Goal: Information Seeking & Learning: Check status

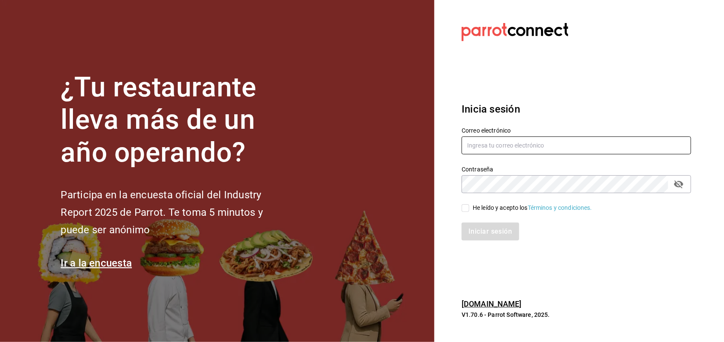
type input "[PERSON_NAME][EMAIL_ADDRESS][PERSON_NAME][DOMAIN_NAME]"
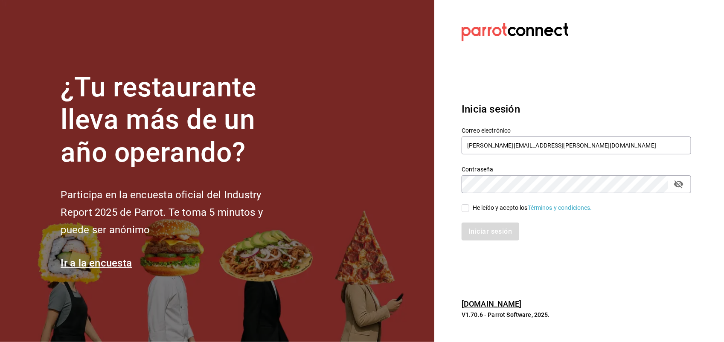
click at [487, 206] on div "He leído y acepto los Términos y condiciones." at bounding box center [532, 207] width 119 height 9
click at [469, 206] on input "He leído y acepto los Términos y condiciones." at bounding box center [466, 208] width 8 height 8
checkbox input "true"
click at [483, 231] on button "Iniciar sesión" at bounding box center [491, 232] width 58 height 18
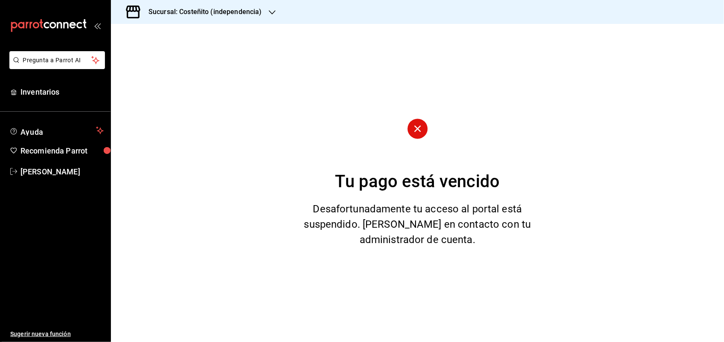
click at [205, 15] on h3 "Sucursal: Costeñito (independencia)" at bounding box center [202, 12] width 120 height 10
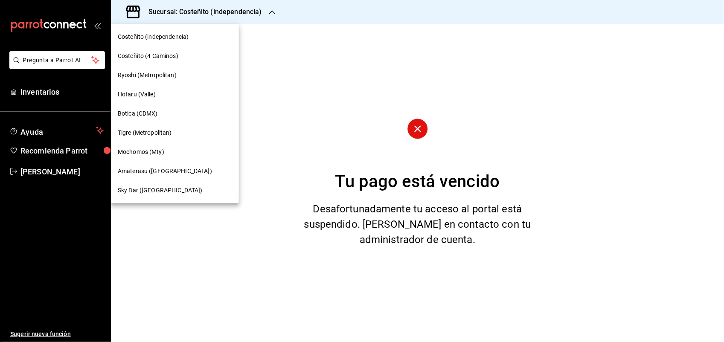
click at [166, 146] on div "Mochomos (Mty)" at bounding box center [175, 151] width 128 height 19
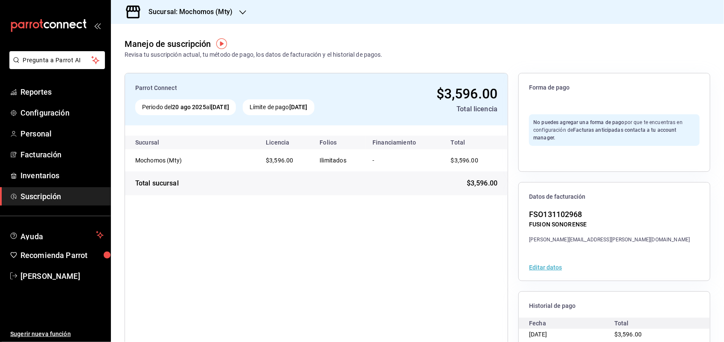
click at [414, 101] on div "$3,596.00" at bounding box center [438, 94] width 119 height 20
click at [203, 15] on h3 "Sucursal: Mochomos (Mty)" at bounding box center [187, 12] width 91 height 10
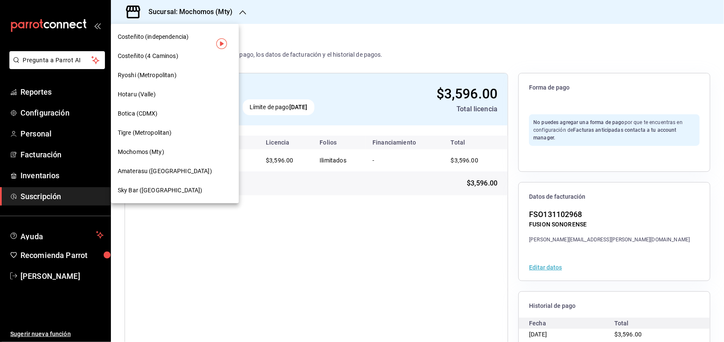
click at [477, 84] on div at bounding box center [362, 171] width 724 height 342
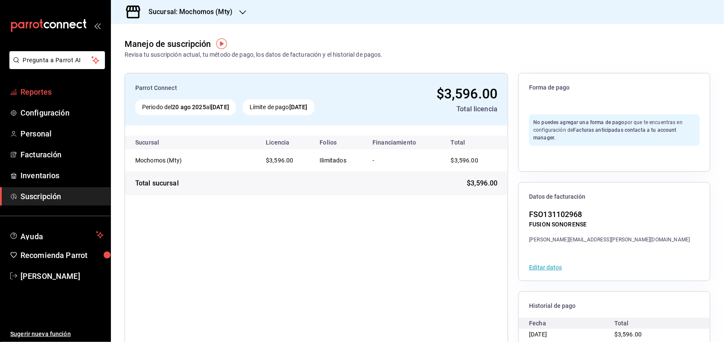
click at [56, 95] on span "Reportes" at bounding box center [61, 92] width 83 height 12
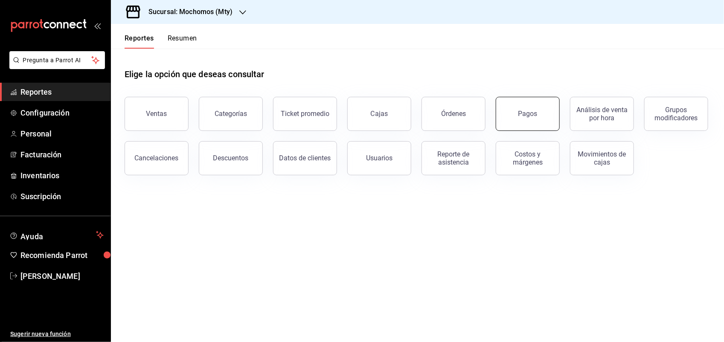
click at [532, 124] on button "Pagos" at bounding box center [528, 114] width 64 height 34
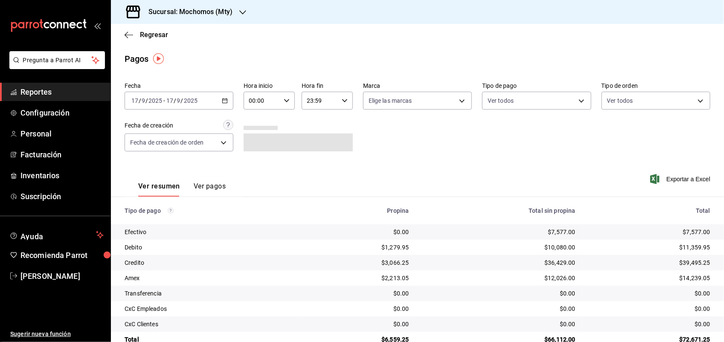
click at [231, 101] on div "[DATE] [DATE] - [DATE] [DATE]" at bounding box center [179, 101] width 109 height 18
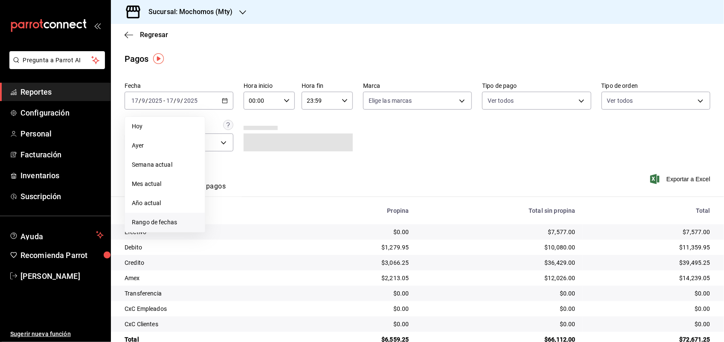
click at [149, 217] on li "Rango de fechas" at bounding box center [165, 222] width 80 height 19
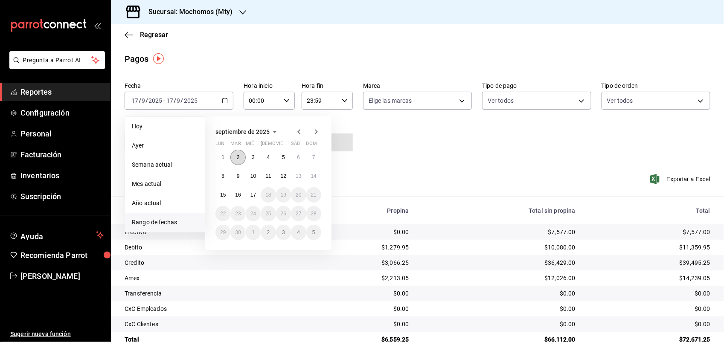
click at [240, 156] on button "2" at bounding box center [237, 157] width 15 height 15
click at [253, 156] on abbr "3" at bounding box center [253, 157] width 3 height 6
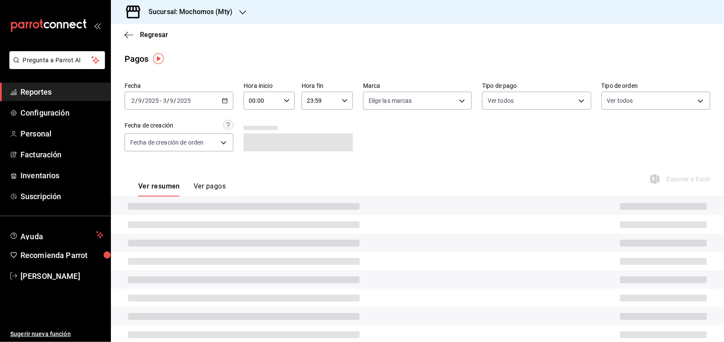
click at [223, 102] on icon "button" at bounding box center [225, 101] width 6 height 6
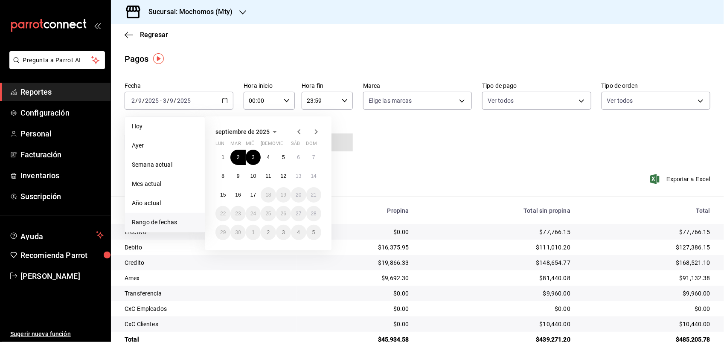
click at [449, 149] on div "Fecha [DATE] [DATE] - [DATE] [DATE] [PERSON_NAME] Semana actual Mes actual Año …" at bounding box center [418, 120] width 586 height 83
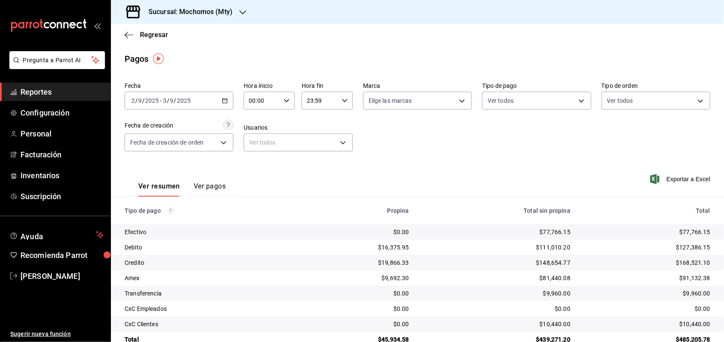
click at [229, 102] on div "[DATE] [DATE] - [DATE] [DATE]" at bounding box center [179, 101] width 109 height 18
click at [222, 101] on icon "button" at bounding box center [225, 101] width 6 height 6
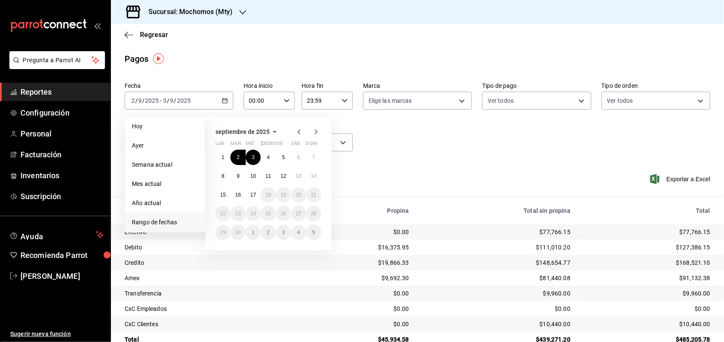
click at [247, 55] on div "Pagos" at bounding box center [417, 58] width 613 height 13
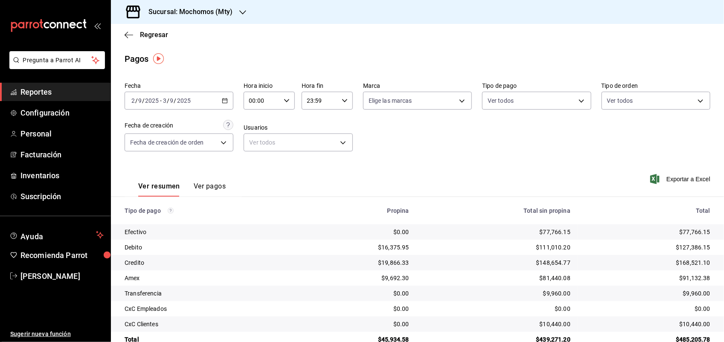
click at [222, 98] on icon "button" at bounding box center [225, 101] width 6 height 6
click at [220, 96] on div "[DATE] [DATE] - [DATE] [DATE]" at bounding box center [179, 101] width 109 height 18
click at [222, 102] on icon "button" at bounding box center [225, 101] width 6 height 6
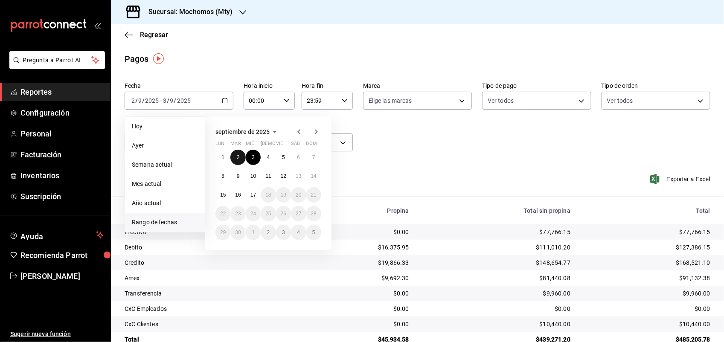
click at [241, 156] on button "2" at bounding box center [237, 157] width 15 height 15
drag, startPoint x: 256, startPoint y: 156, endPoint x: 212, endPoint y: 119, distance: 57.6
click at [212, 119] on div "septiembre de 2025 lun mar [PERSON_NAME] vie sáb dom 1 2 3 4 5 6 7 8 9 10 11 12…" at bounding box center [268, 183] width 126 height 134
click at [240, 157] on button "2" at bounding box center [237, 157] width 15 height 15
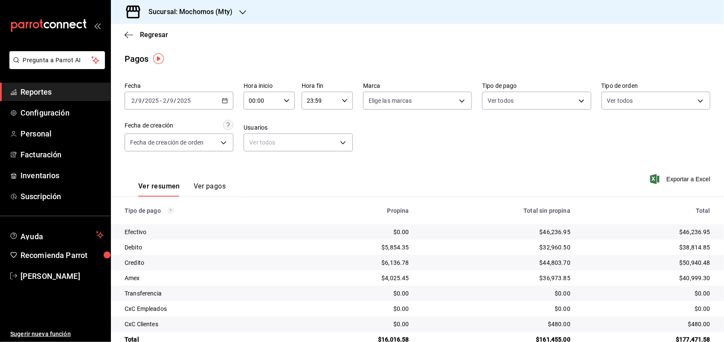
click at [231, 95] on div "[DATE] [DATE] - [DATE] [DATE]" at bounding box center [179, 101] width 109 height 18
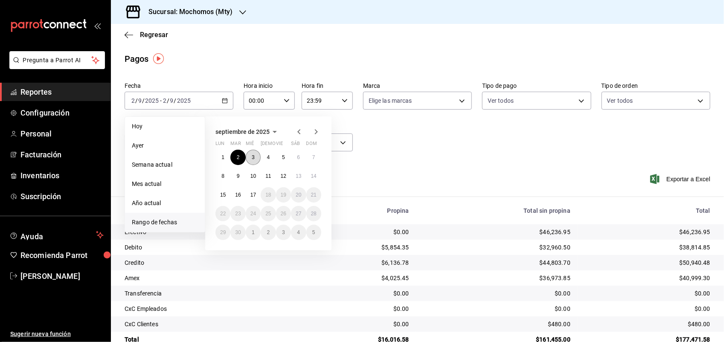
click at [254, 155] on abbr "3" at bounding box center [253, 157] width 3 height 6
click at [271, 155] on button "4" at bounding box center [268, 157] width 15 height 15
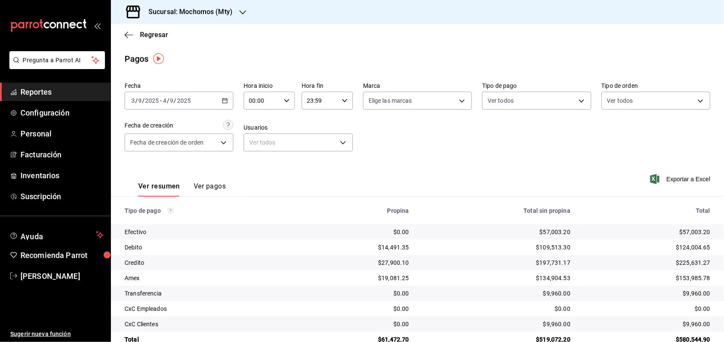
click at [198, 184] on button "Ver pagos" at bounding box center [210, 189] width 32 height 15
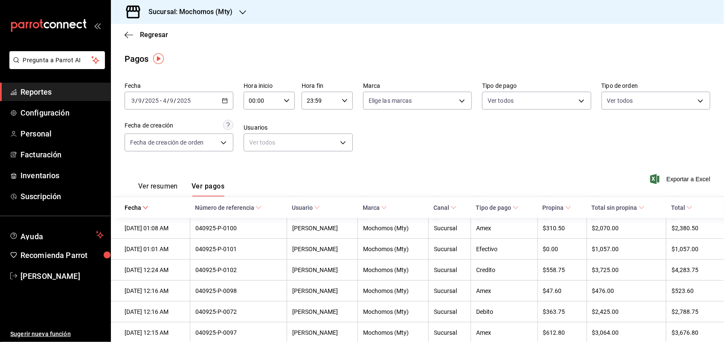
click at [508, 209] on span "Tipo de pago" at bounding box center [497, 207] width 43 height 7
click at [517, 205] on icon at bounding box center [516, 208] width 6 height 6
click at [511, 205] on icon at bounding box center [513, 208] width 6 height 6
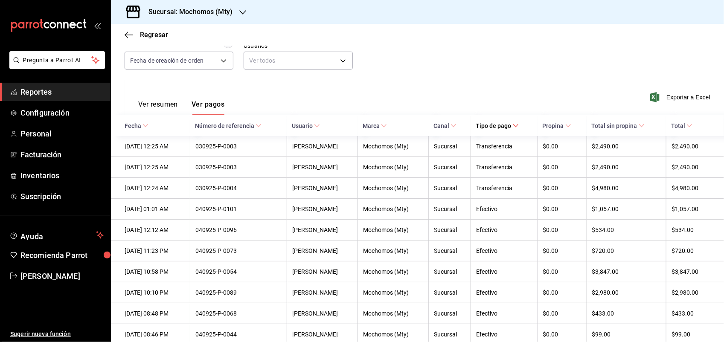
scroll to position [107, 0]
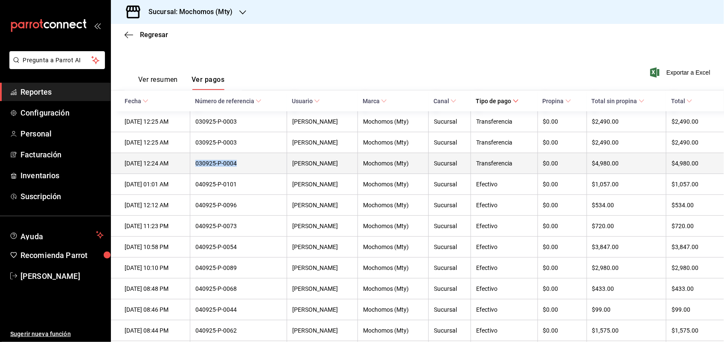
drag, startPoint x: 260, startPoint y: 163, endPoint x: 208, endPoint y: 174, distance: 53.2
click at [208, 174] on th "030925-P-0004" at bounding box center [238, 163] width 97 height 21
drag, startPoint x: 208, startPoint y: 174, endPoint x: 267, endPoint y: 169, distance: 59.0
click at [267, 167] on div "030925-P-0004" at bounding box center [238, 163] width 86 height 7
drag, startPoint x: 254, startPoint y: 176, endPoint x: 215, endPoint y: 166, distance: 40.3
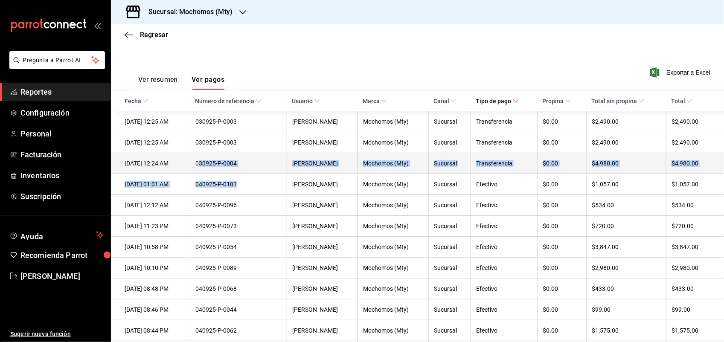
click at [215, 166] on tbody "[DATE] 12:25 AM 030925-P-0003 [PERSON_NAME] (Mty) Sucursal Transferencia $0.00 …" at bounding box center [417, 320] width 613 height 418
drag, startPoint x: 215, startPoint y: 166, endPoint x: 259, endPoint y: 167, distance: 43.5
click at [249, 174] on th "030925-P-0004" at bounding box center [238, 163] width 97 height 21
drag, startPoint x: 268, startPoint y: 160, endPoint x: 205, endPoint y: 165, distance: 63.3
click at [205, 165] on tr "[DATE] 12:24 AM 030925-P-0004 [PERSON_NAME] (Mty) Sucursal Transferencia $0.00 …" at bounding box center [417, 163] width 613 height 21
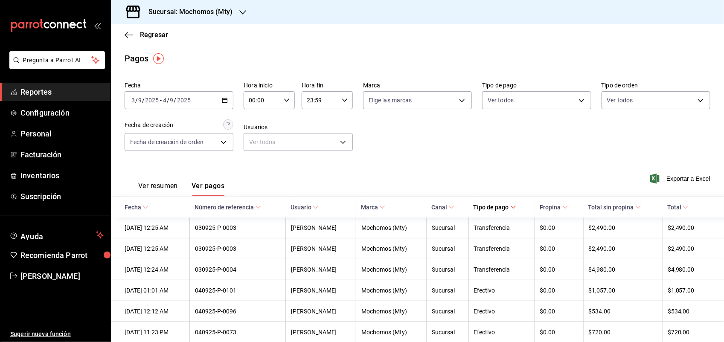
scroll to position [0, 0]
click at [218, 99] on div "[DATE] [DATE] - [DATE] [DATE]" at bounding box center [179, 101] width 109 height 18
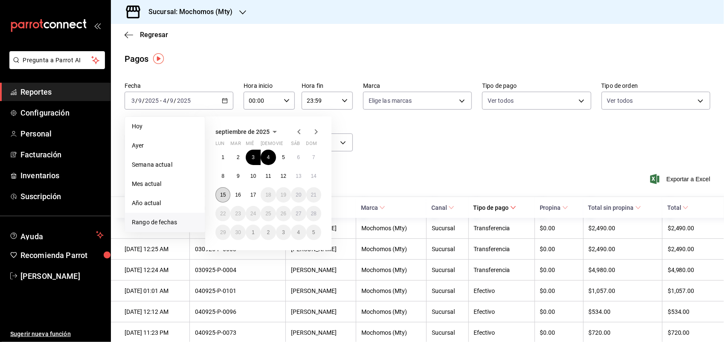
click at [226, 193] on button "15" at bounding box center [222, 194] width 15 height 15
click at [235, 195] on abbr "16" at bounding box center [238, 195] width 6 height 6
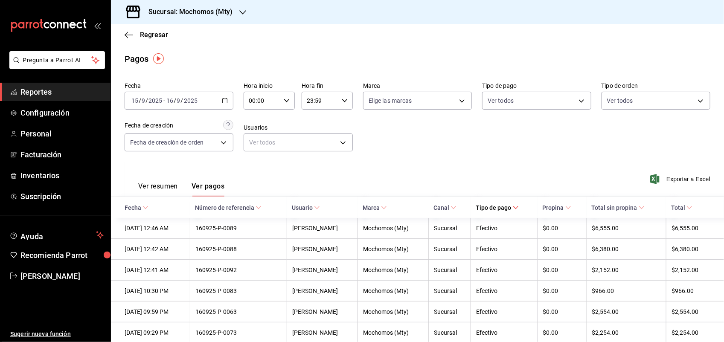
click at [497, 209] on span "Tipo de pago" at bounding box center [497, 207] width 43 height 7
click at [503, 207] on span "Tipo de pago" at bounding box center [495, 207] width 43 height 7
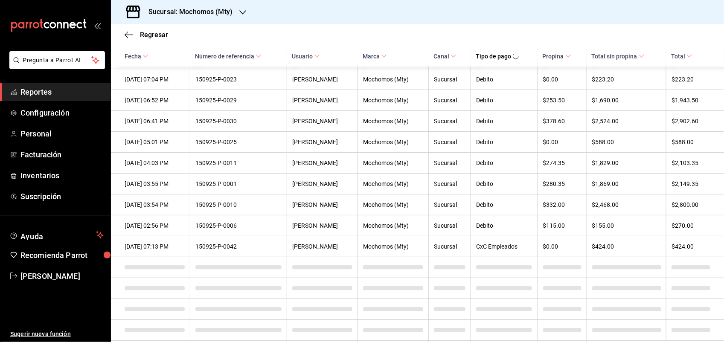
scroll to position [2264, 0]
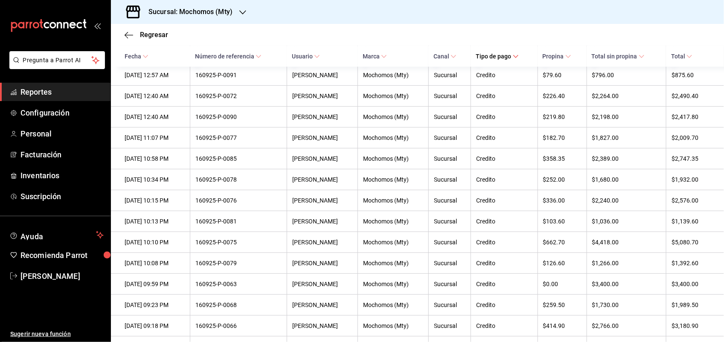
drag, startPoint x: 526, startPoint y: 102, endPoint x: 475, endPoint y: 112, distance: 52.3
click at [475, 44] on th "CxC Empleados" at bounding box center [504, 33] width 67 height 21
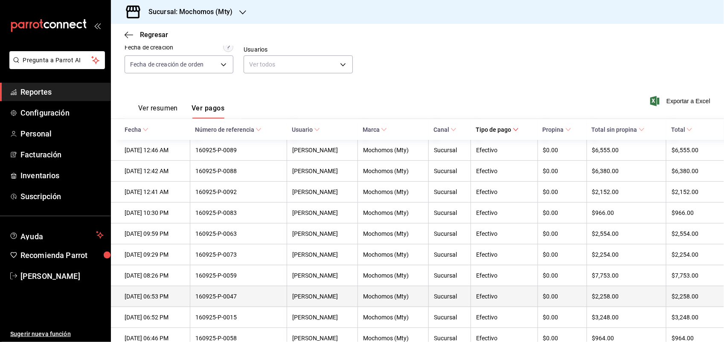
scroll to position [0, 0]
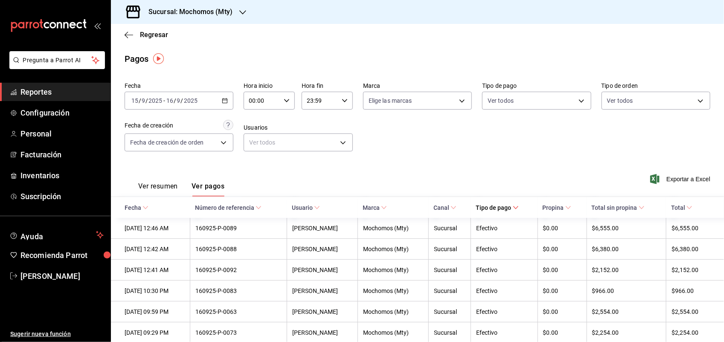
click at [421, 154] on div "Fecha [DATE] [DATE] - [DATE] [DATE] Hora inicio 00:00 Hora inicio Hora fin 23:5…" at bounding box center [418, 120] width 586 height 83
click at [219, 103] on div "[DATE] [DATE] - [DATE] [DATE]" at bounding box center [179, 101] width 109 height 18
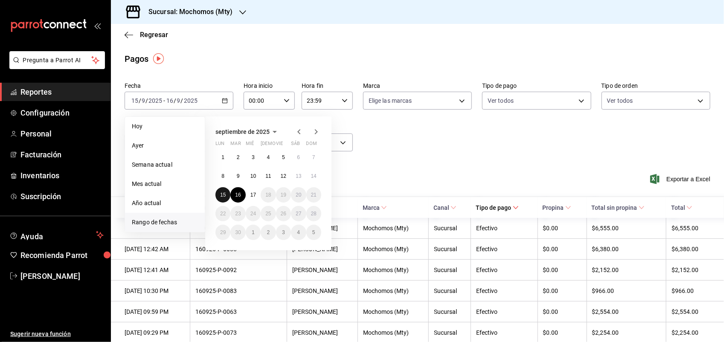
click at [221, 192] on abbr "15" at bounding box center [223, 195] width 6 height 6
click at [215, 156] on button "1" at bounding box center [222, 157] width 15 height 15
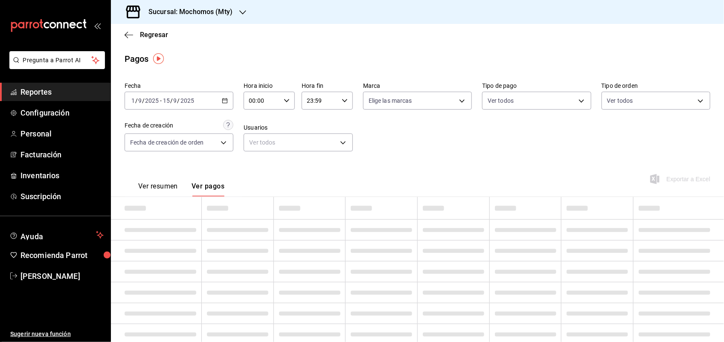
click at [224, 94] on div "[DATE] [DATE] - [DATE] [DATE]" at bounding box center [179, 101] width 109 height 18
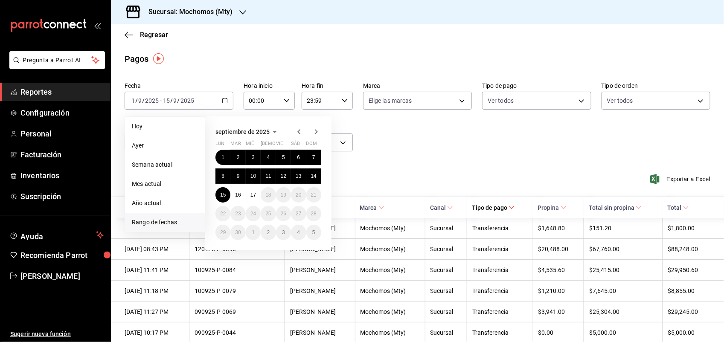
click at [297, 129] on icon "button" at bounding box center [299, 132] width 10 height 10
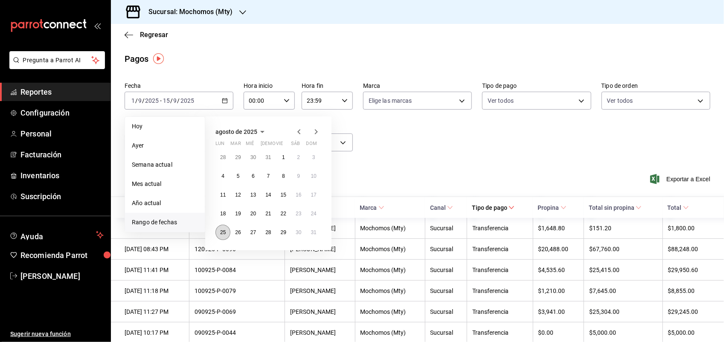
click at [224, 233] on abbr "25" at bounding box center [223, 233] width 6 height 6
click at [312, 233] on abbr "31" at bounding box center [314, 233] width 6 height 6
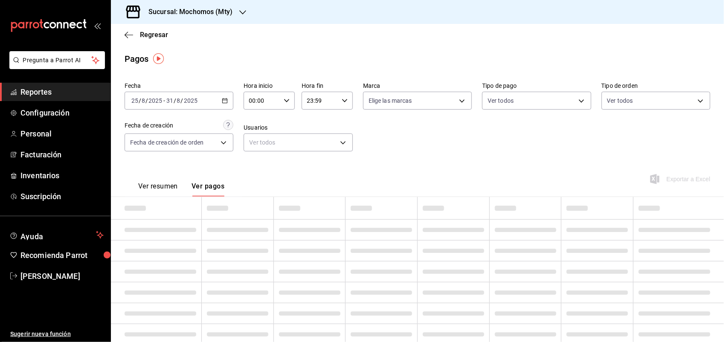
click at [436, 144] on div "Fecha [DATE] [DATE] - [DATE] [DATE] Hora inicio 00:00 Hora inicio Hora fin 23:5…" at bounding box center [418, 120] width 586 height 83
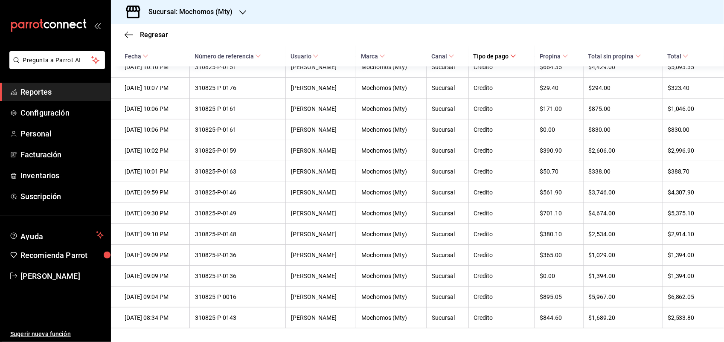
scroll to position [10873, 0]
drag, startPoint x: 523, startPoint y: 203, endPoint x: 492, endPoint y: 181, distance: 38.2
drag, startPoint x: 275, startPoint y: 206, endPoint x: 116, endPoint y: 150, distance: 169.1
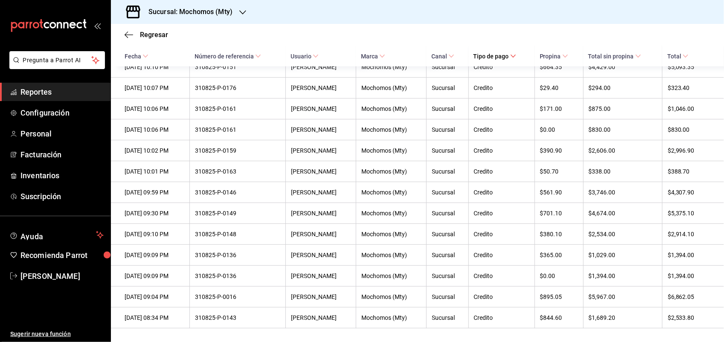
drag, startPoint x: 513, startPoint y: 200, endPoint x: 477, endPoint y: 148, distance: 63.0
drag, startPoint x: 477, startPoint y: 148, endPoint x: 511, endPoint y: 182, distance: 48.0
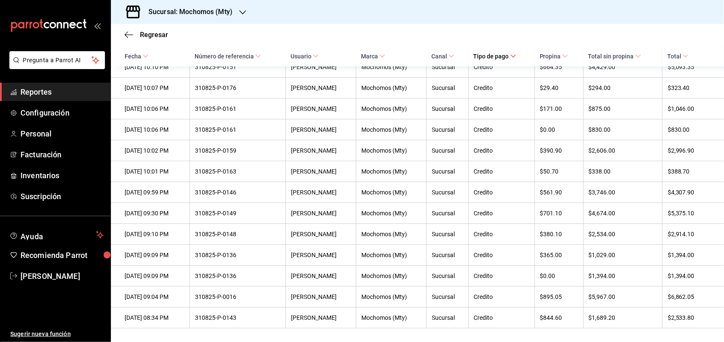
drag, startPoint x: 120, startPoint y: 154, endPoint x: 210, endPoint y: 215, distance: 108.5
drag, startPoint x: 427, startPoint y: 233, endPoint x: 496, endPoint y: 243, distance: 69.9
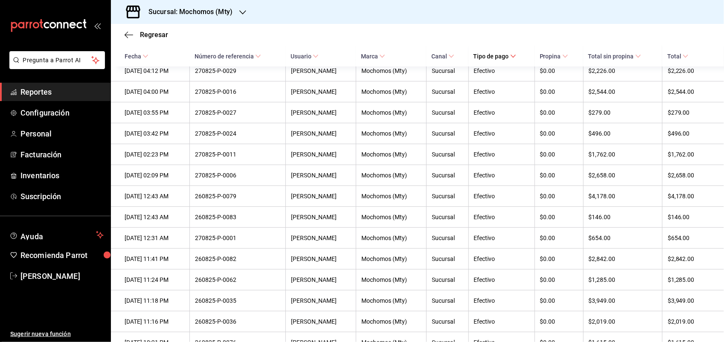
scroll to position [0, 0]
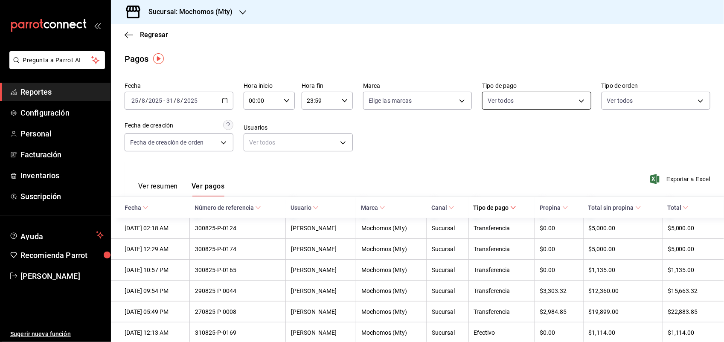
click at [580, 100] on body "Pregunta a Parrot AI Reportes Configuración Personal Facturación Inventarios Su…" at bounding box center [362, 171] width 724 height 342
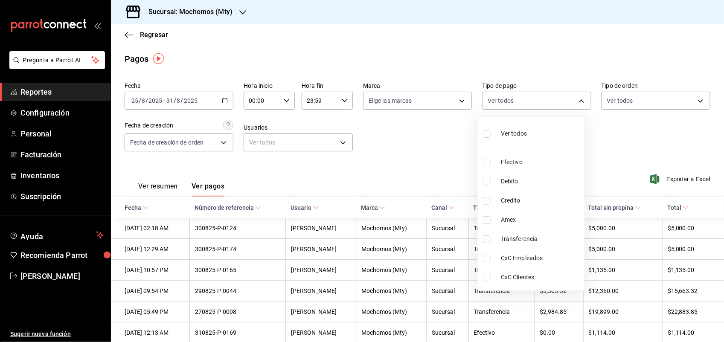
click at [528, 273] on span "CxC Clientes" at bounding box center [541, 277] width 80 height 9
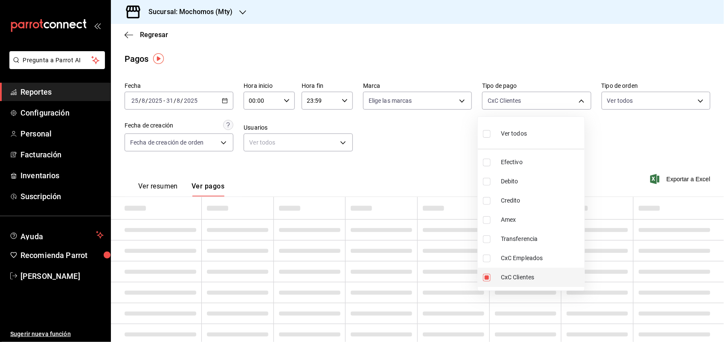
type input "10714e50-e6ff-47fc-b55c-e6b28ca613c0"
checkbox input "true"
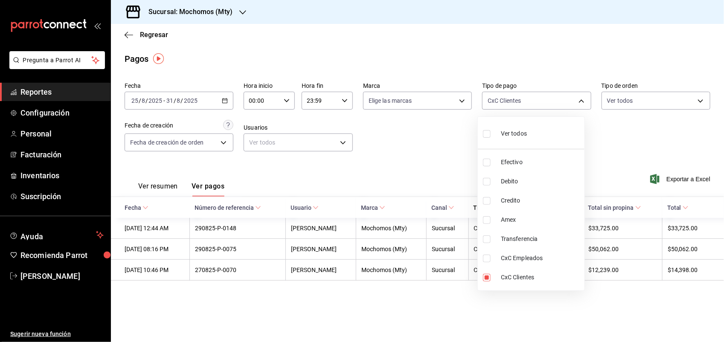
click at [453, 142] on div at bounding box center [362, 171] width 724 height 342
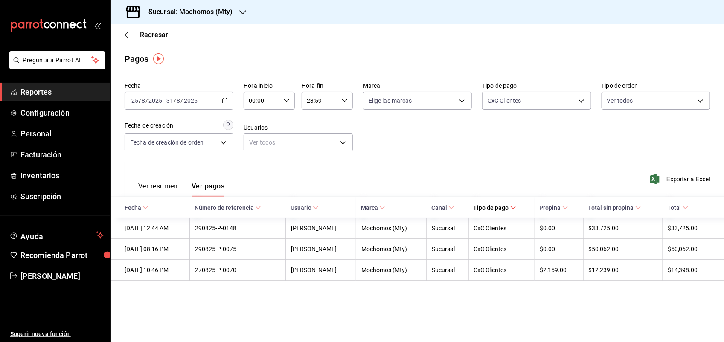
click at [224, 101] on icon "button" at bounding box center [225, 101] width 6 height 6
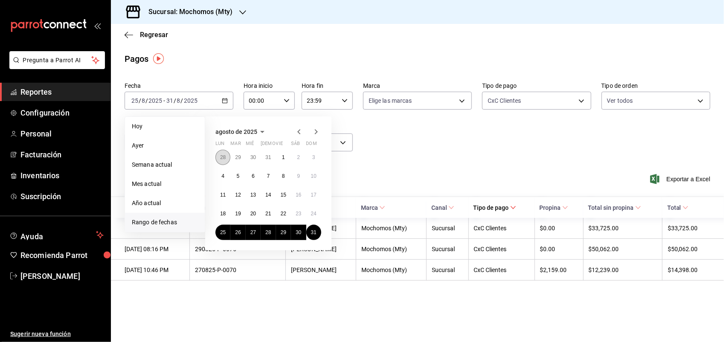
click at [227, 154] on button "28" at bounding box center [222, 157] width 15 height 15
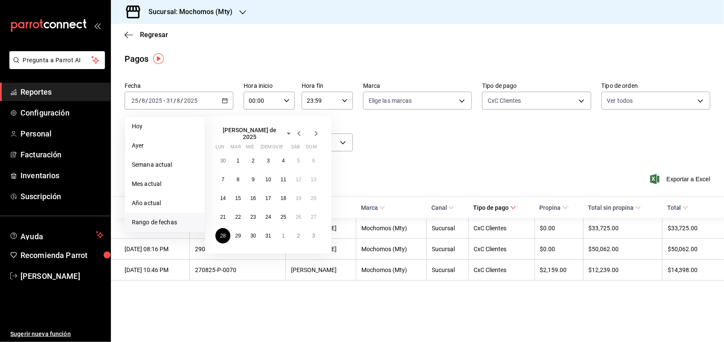
click at [317, 131] on icon "button" at bounding box center [316, 133] width 3 height 5
click at [311, 234] on abbr "31" at bounding box center [314, 233] width 6 height 6
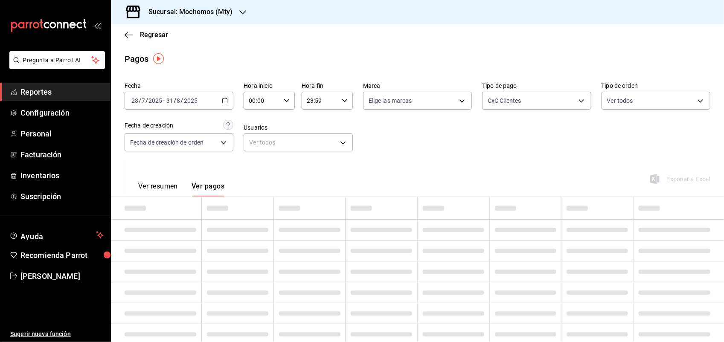
click at [222, 102] on icon "button" at bounding box center [225, 101] width 6 height 6
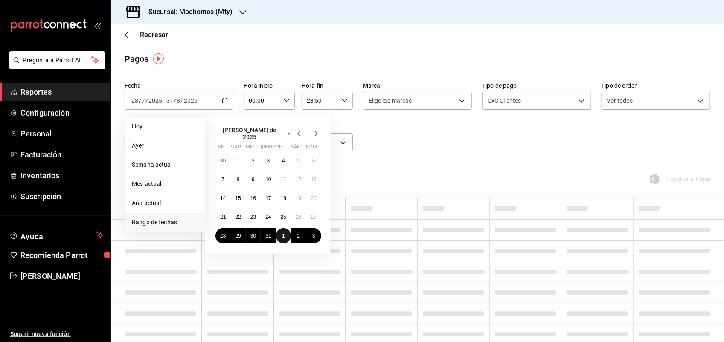
click at [286, 229] on button "1" at bounding box center [283, 235] width 15 height 15
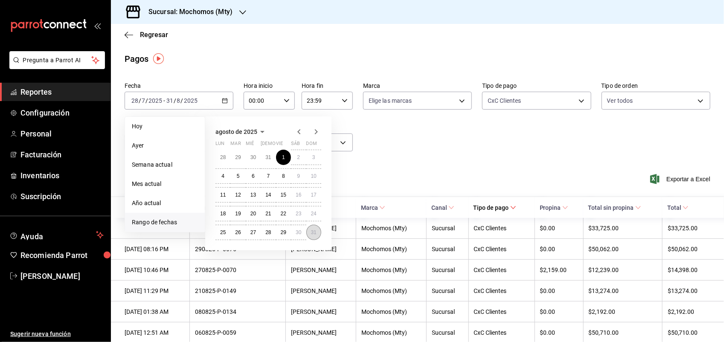
click at [318, 229] on button "31" at bounding box center [313, 232] width 15 height 15
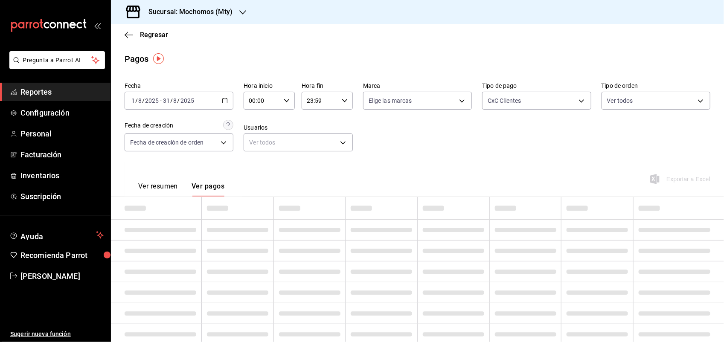
click at [424, 146] on div "Fecha [DATE] [DATE] - [DATE] [DATE] Hora inicio 00:00 Hora inicio Hora fin 23:5…" at bounding box center [418, 120] width 586 height 83
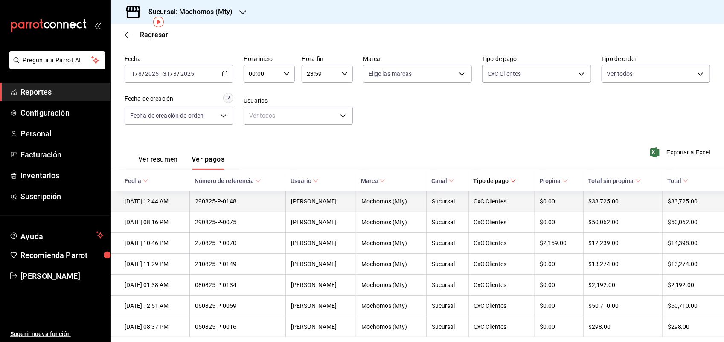
scroll to position [41, 0]
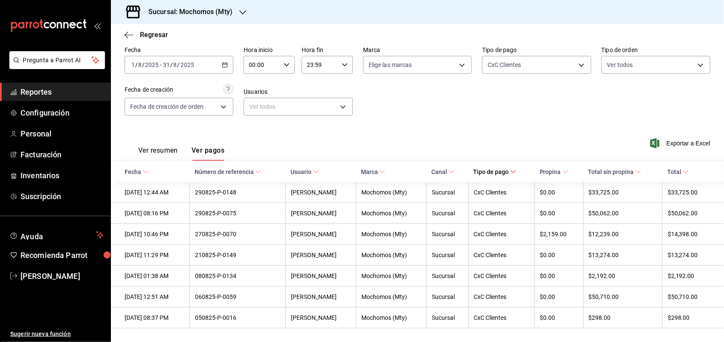
click at [222, 62] on icon "button" at bounding box center [225, 65] width 6 height 6
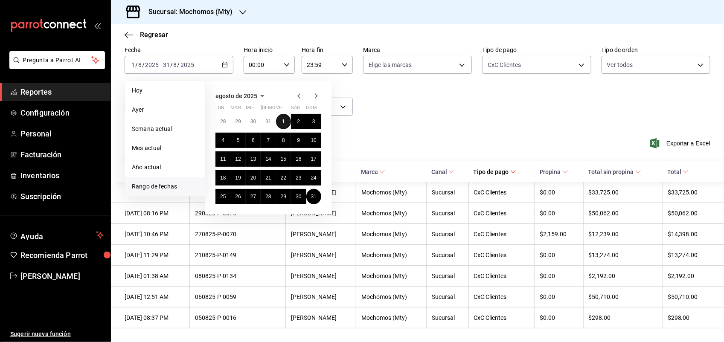
click at [286, 117] on button "1" at bounding box center [283, 121] width 15 height 15
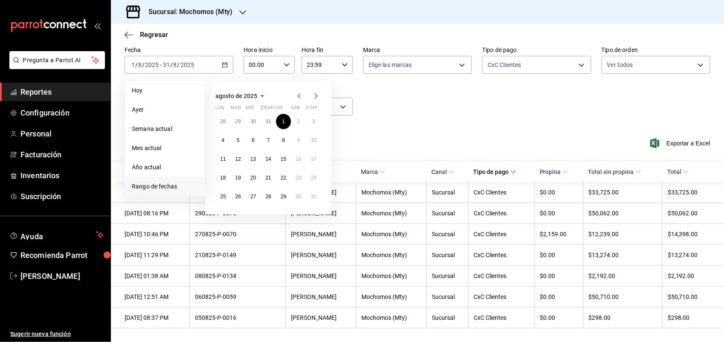
click at [317, 93] on icon "button" at bounding box center [316, 95] width 3 height 5
click at [256, 154] on button "17" at bounding box center [253, 158] width 15 height 15
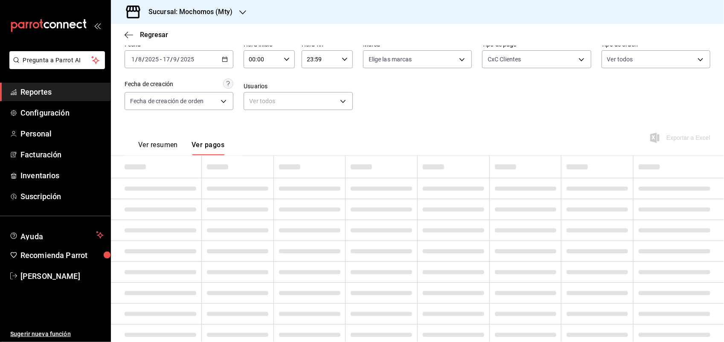
click at [486, 120] on div "Ver resumen Ver pagos Exportar a Excel" at bounding box center [417, 142] width 613 height 45
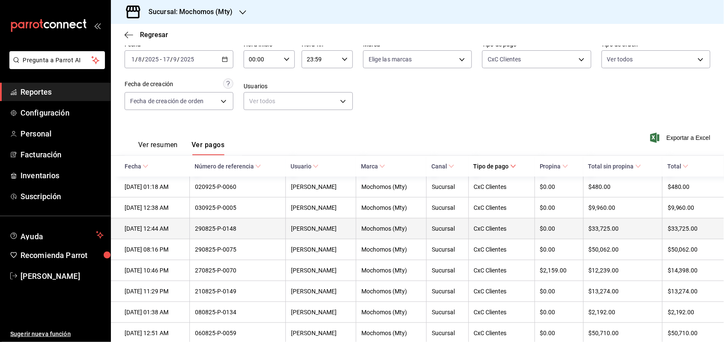
scroll to position [84, 0]
